Goal: Task Accomplishment & Management: Use online tool/utility

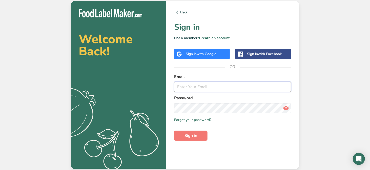
click at [216, 86] on input "email" at bounding box center [232, 87] width 117 height 10
type input "[EMAIL_ADDRESS][DOMAIN_NAME]"
click at [191, 136] on span "Sign in" at bounding box center [190, 136] width 13 height 6
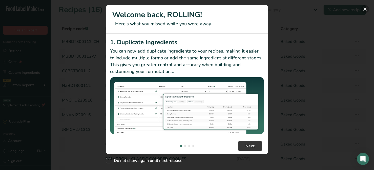
click at [365, 10] on button "New Features" at bounding box center [365, 9] width 8 height 8
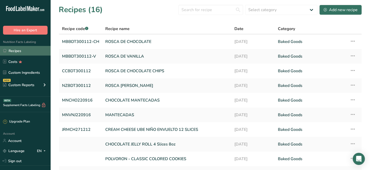
click at [16, 50] on link "Recipes" at bounding box center [25, 51] width 51 height 10
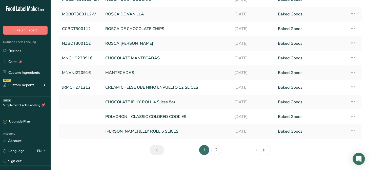
scroll to position [51, 0]
